Goal: Navigation & Orientation: Find specific page/section

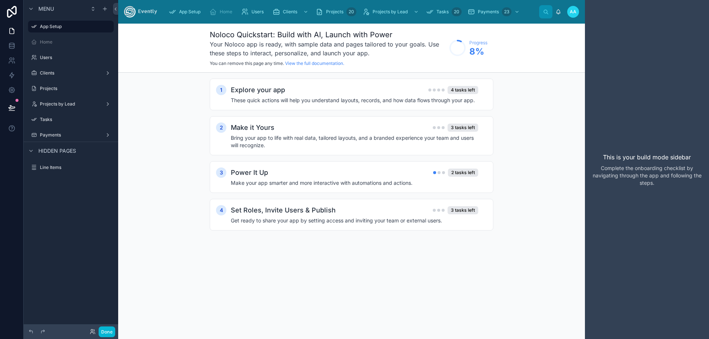
click at [574, 11] on span "AA" at bounding box center [572, 12] width 7 height 6
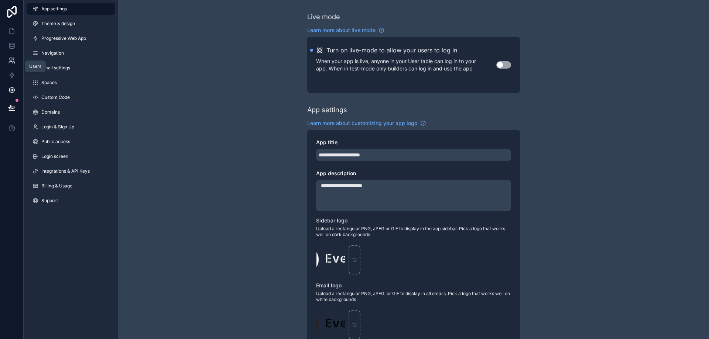
click at [10, 59] on icon at bounding box center [11, 59] width 3 height 3
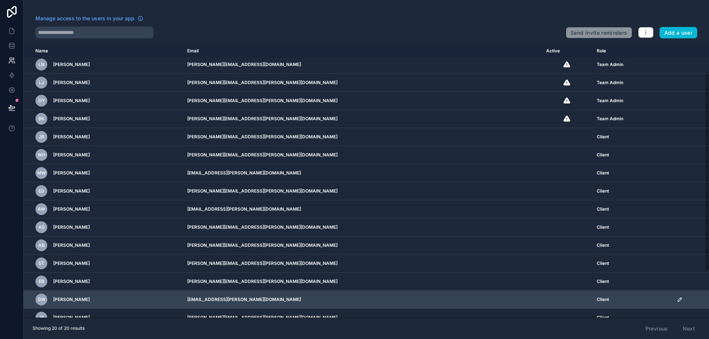
scroll to position [101, 0]
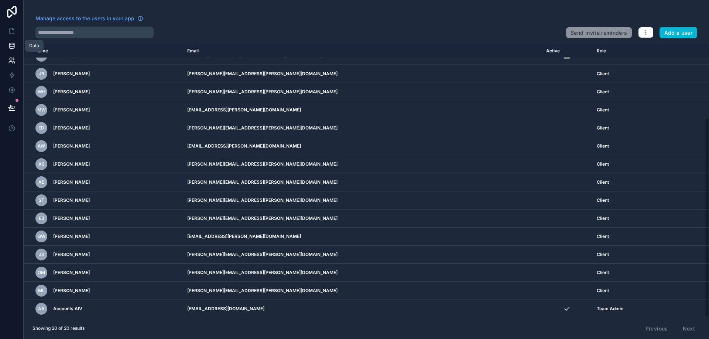
click at [12, 49] on icon at bounding box center [11, 47] width 5 height 3
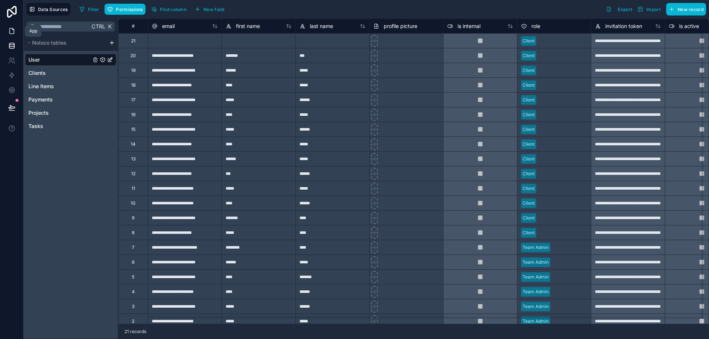
click at [13, 31] on icon at bounding box center [11, 30] width 7 height 7
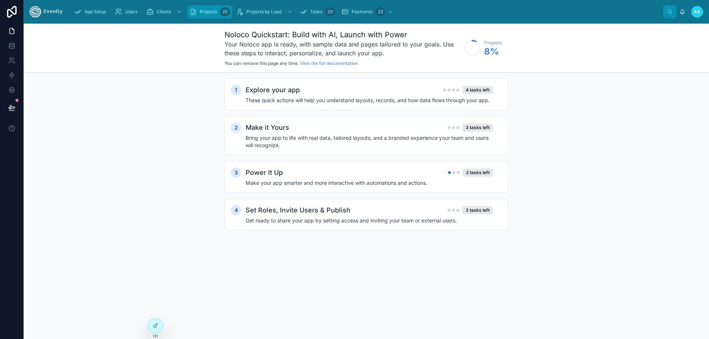
click at [207, 11] on span "Projects" at bounding box center [208, 12] width 17 height 6
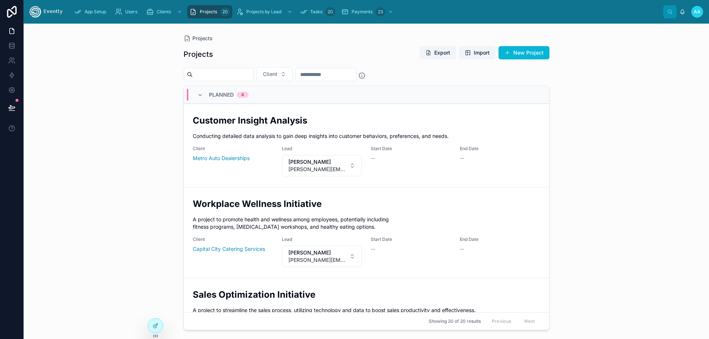
scroll to position [332, 0]
